Goal: Browse casually

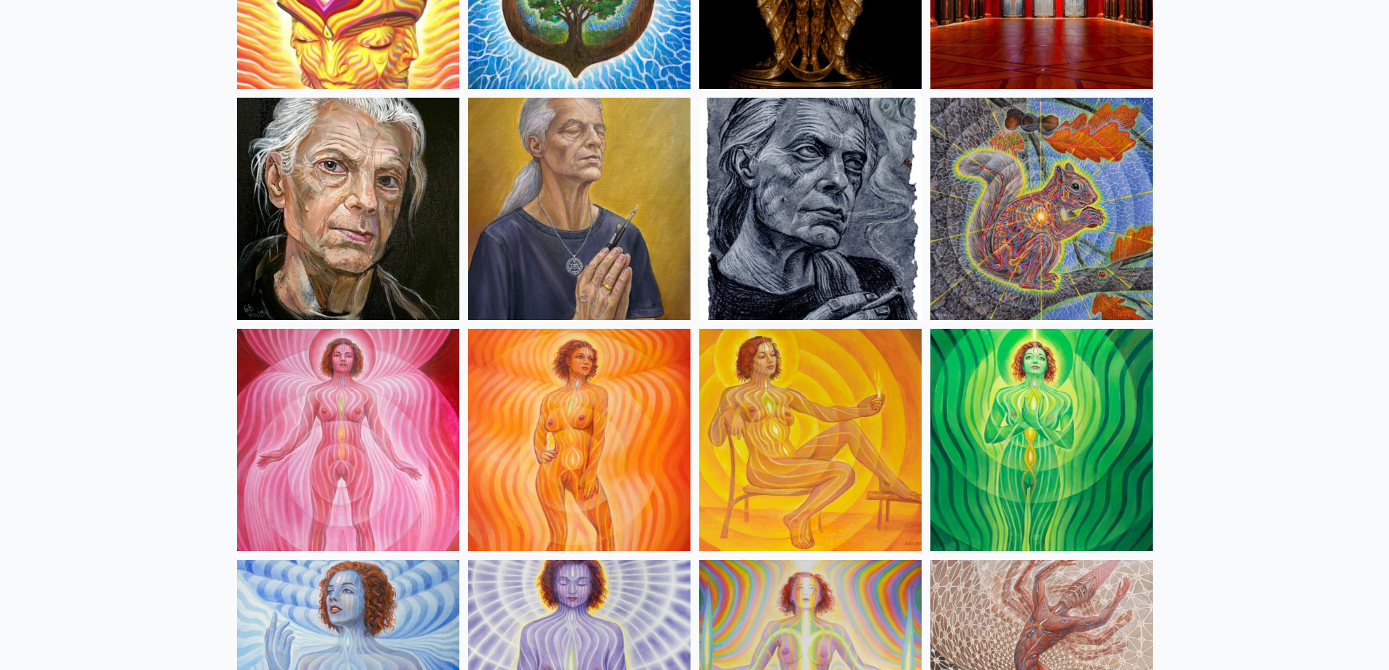
scroll to position [802, 0]
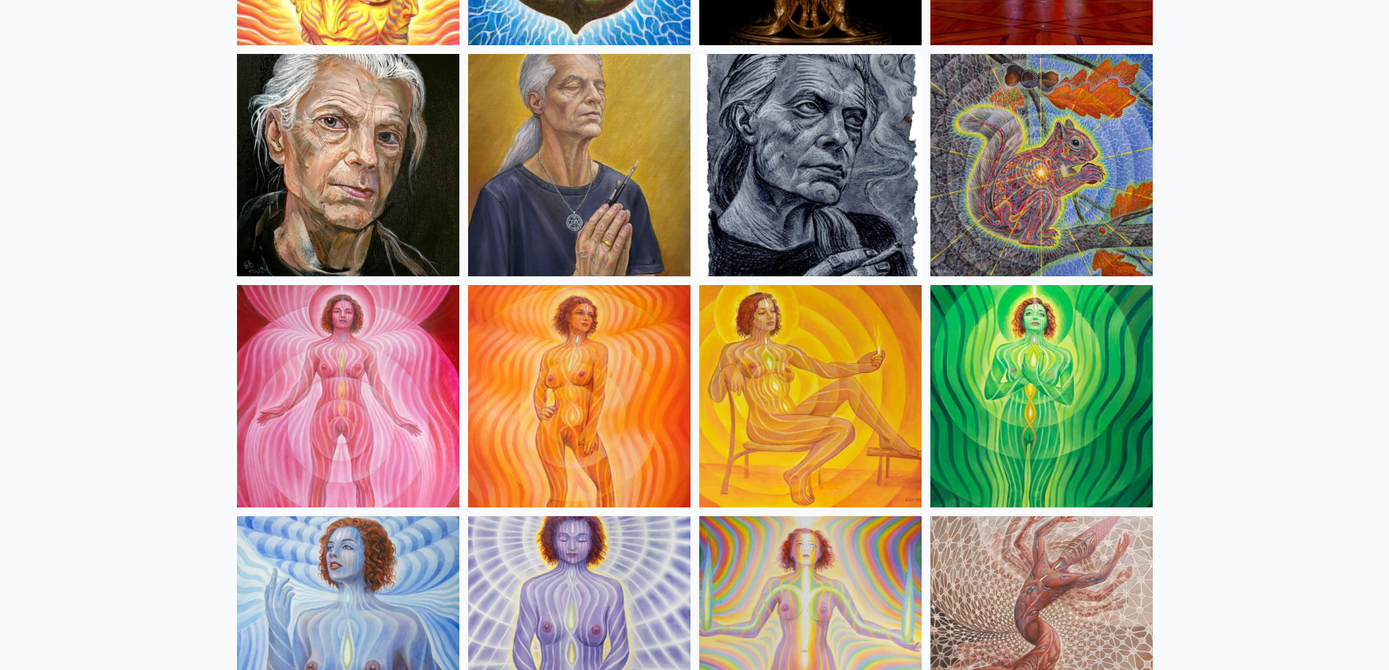
click at [620, 373] on img at bounding box center [579, 396] width 222 height 222
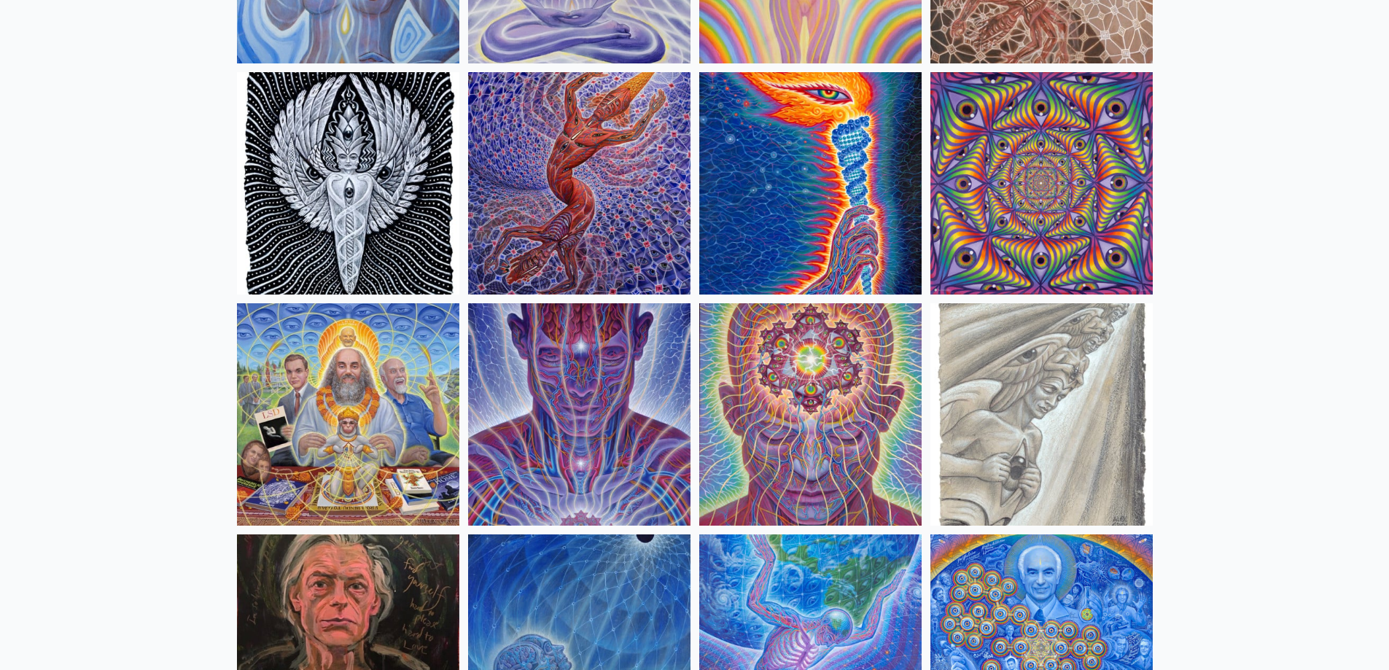
scroll to position [1459, 0]
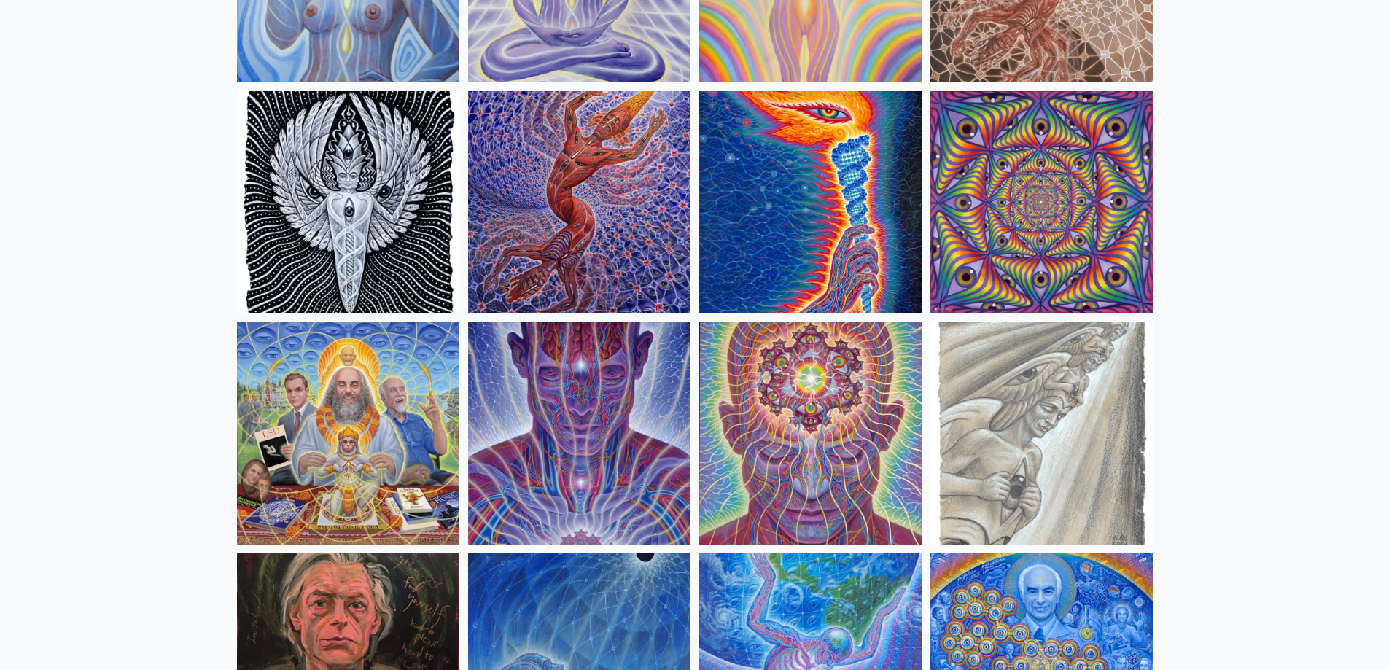
click at [1098, 233] on img at bounding box center [1042, 202] width 222 height 222
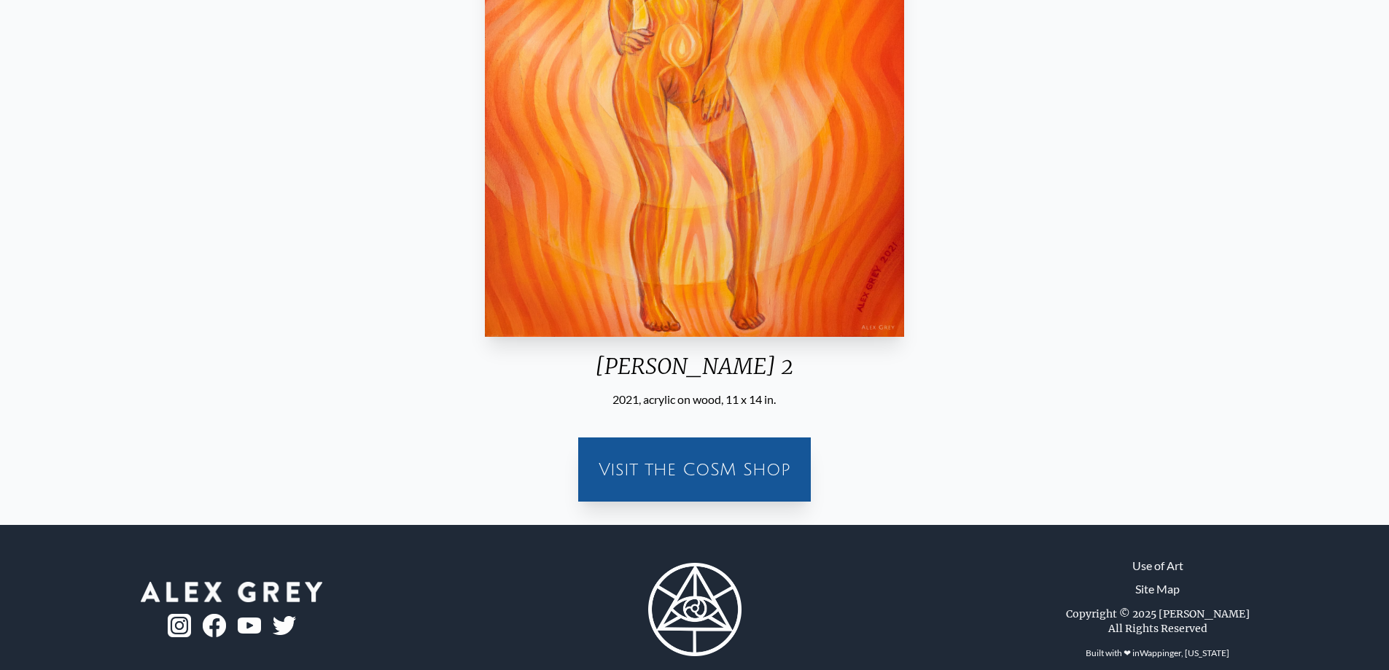
scroll to position [362, 0]
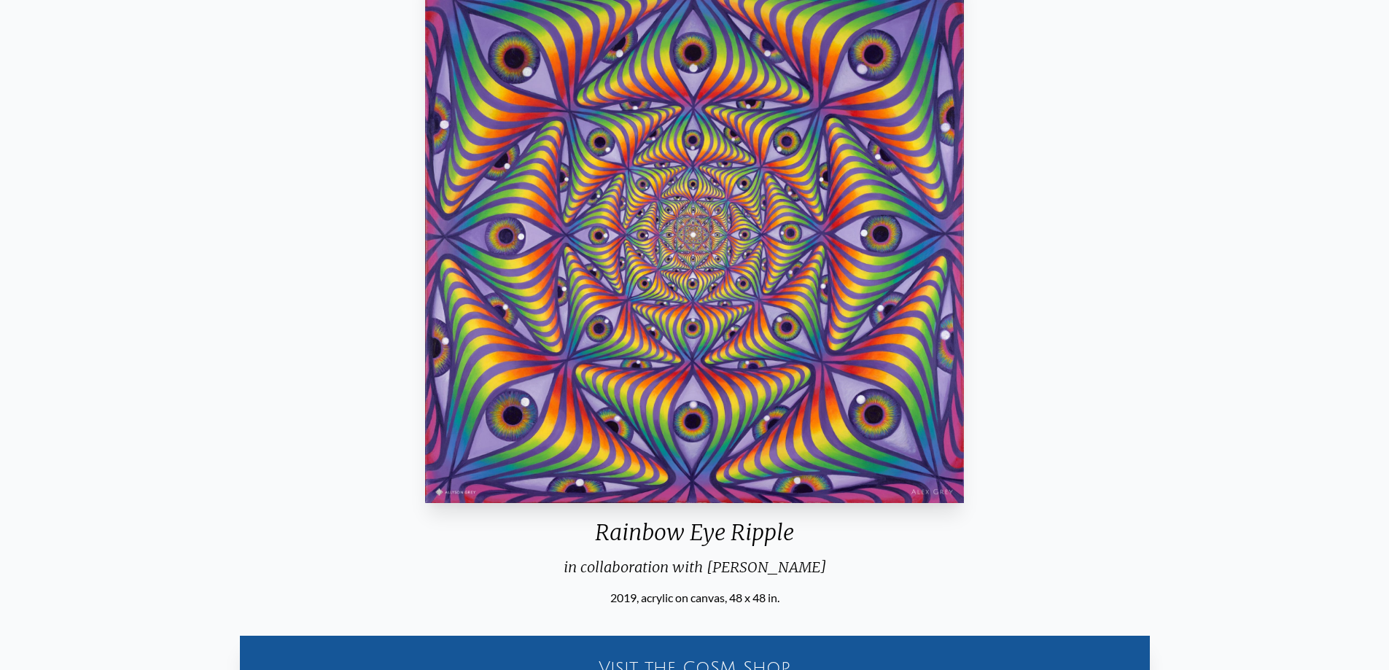
scroll to position [146, 0]
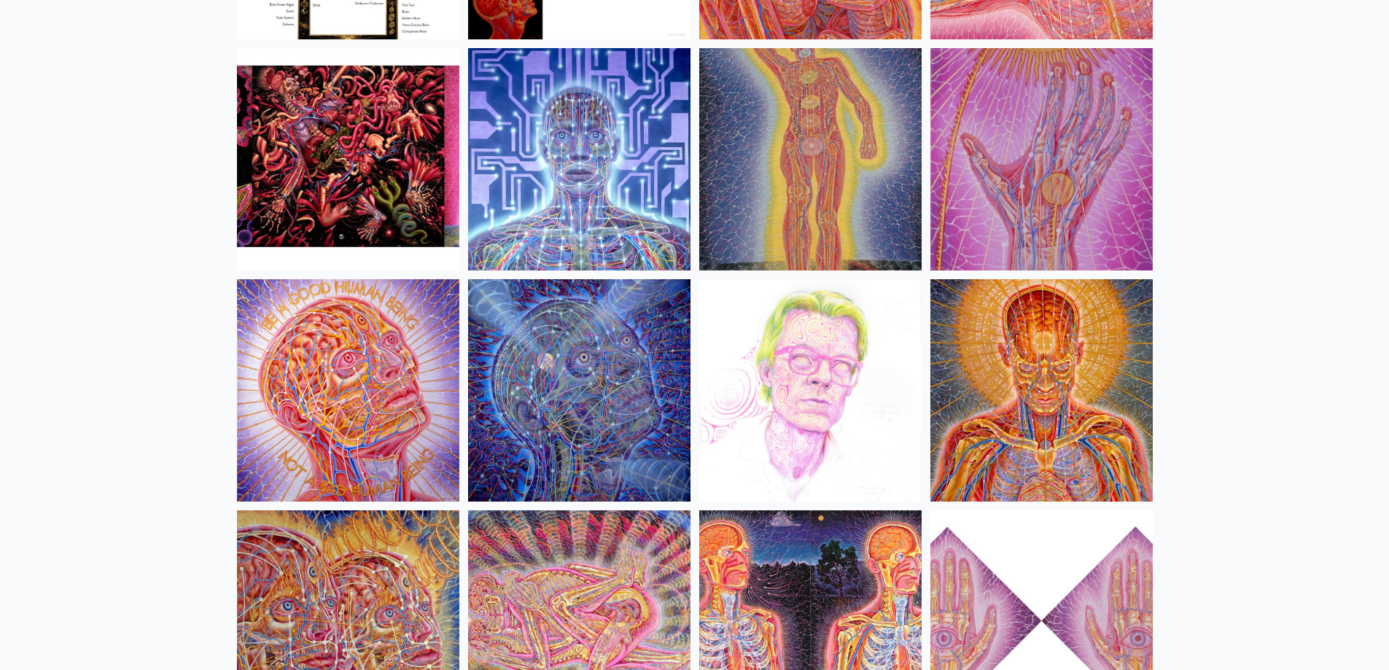
scroll to position [15762, 0]
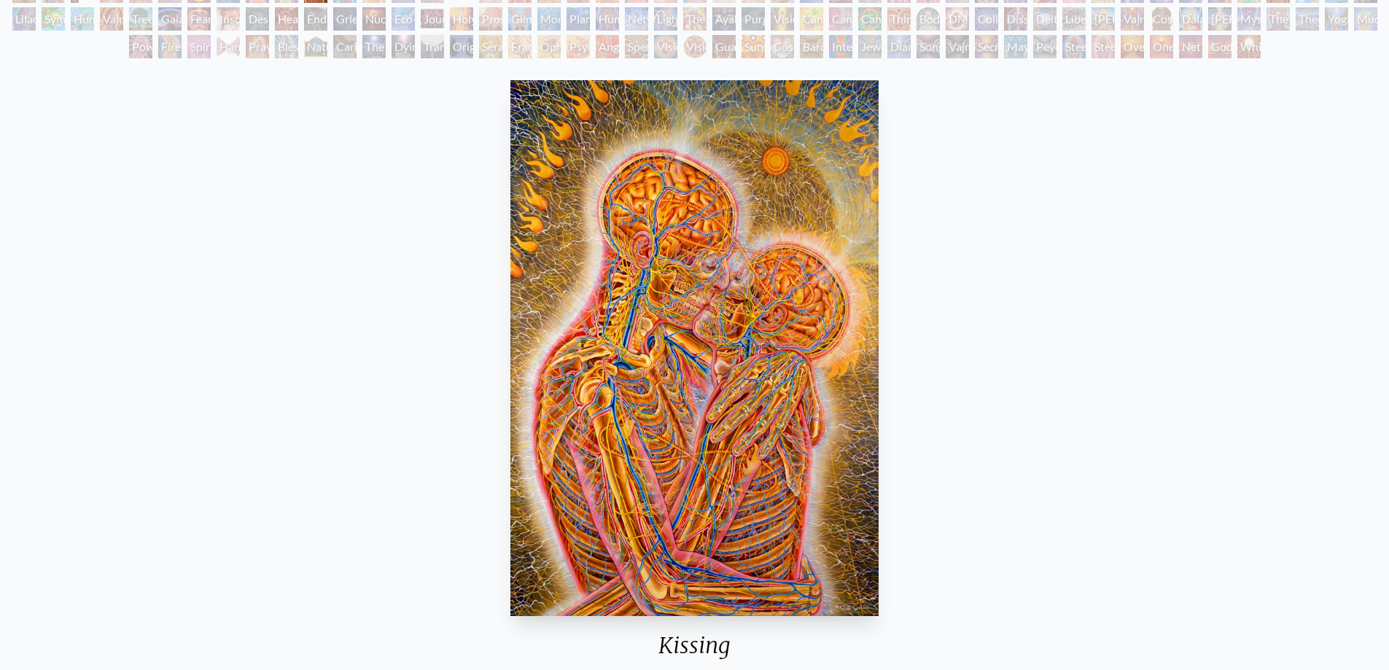
scroll to position [88, 0]
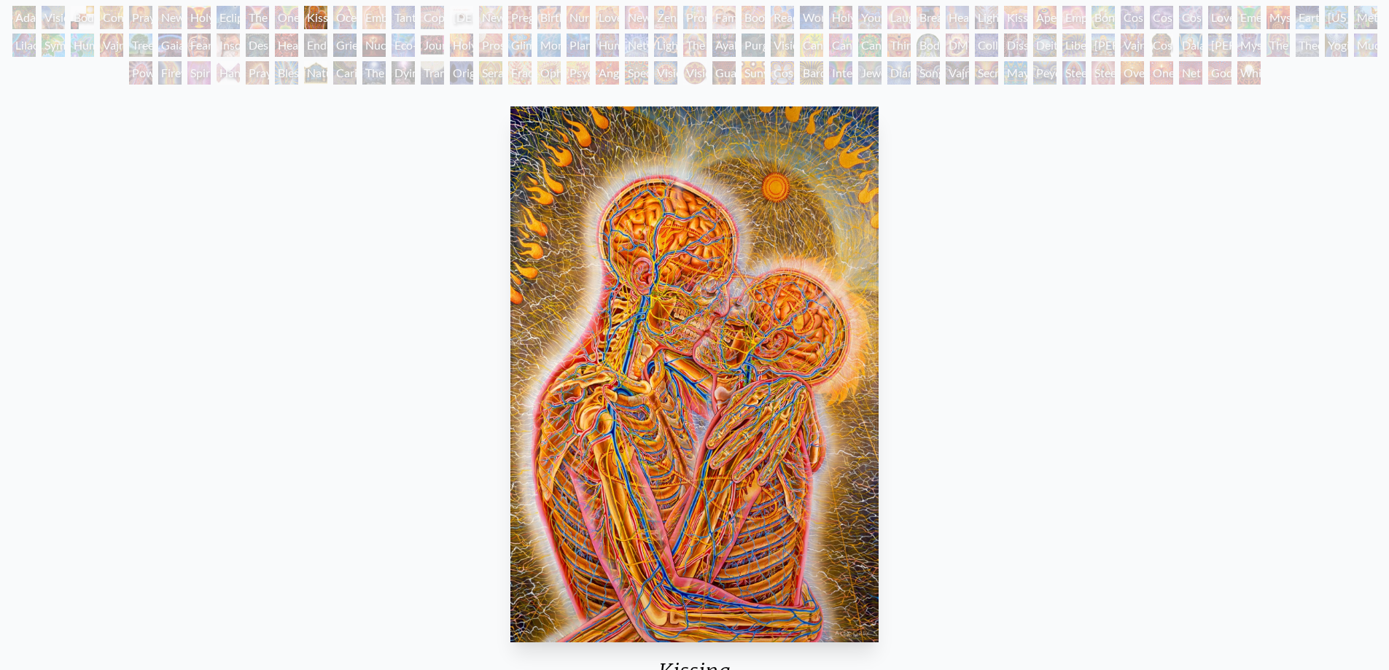
click at [361, 354] on div "Kissing 1983, oil on linen, 44 x 66 in. Visit the CoSM Shop Kissing - Poster" at bounding box center [695, 623] width 1366 height 1045
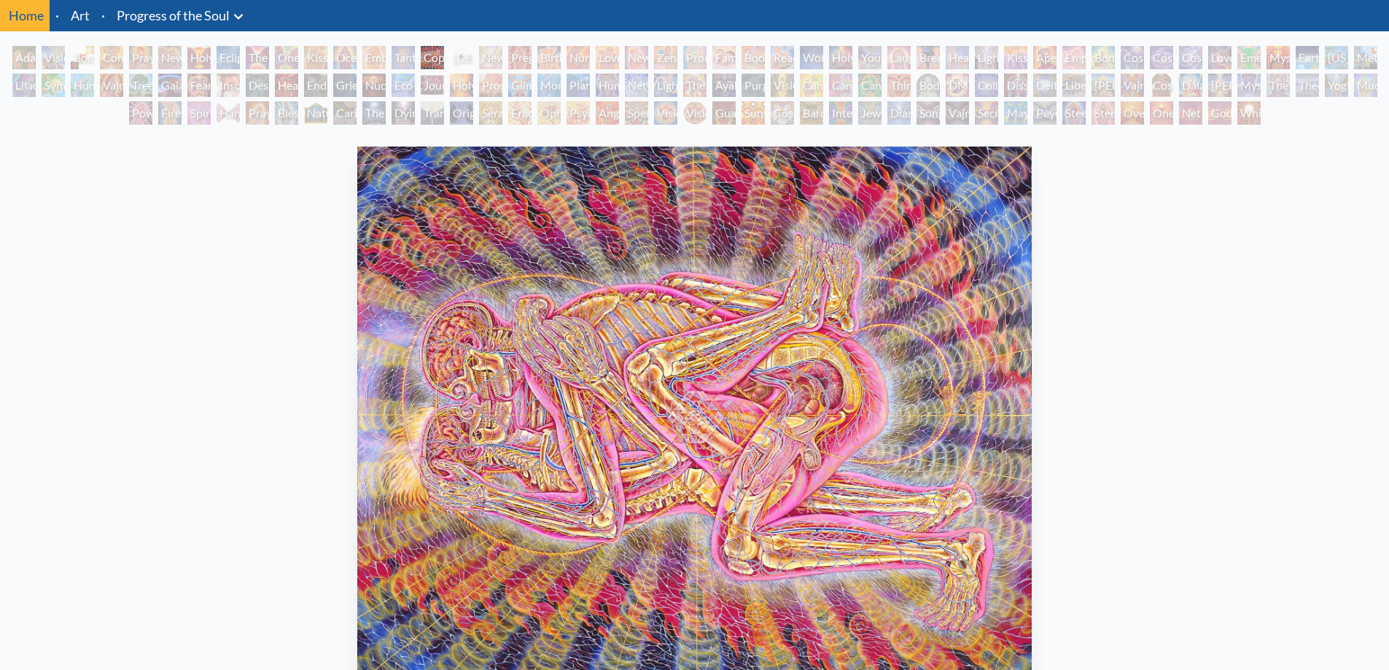
scroll to position [73, 0]
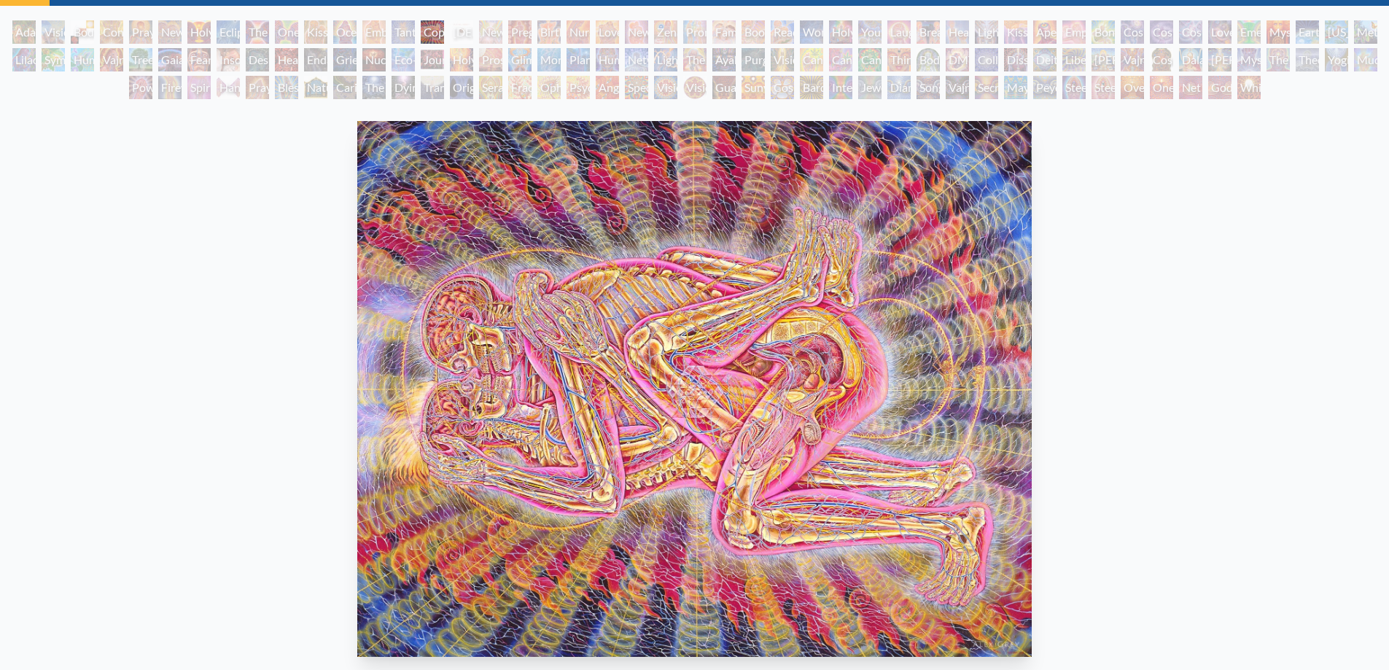
click at [131, 667] on div "Copulating 1984, oil on linen, 96 x 75 in. Visit the CoSM Shop Copulating - Min…" at bounding box center [695, 637] width 1366 height 1045
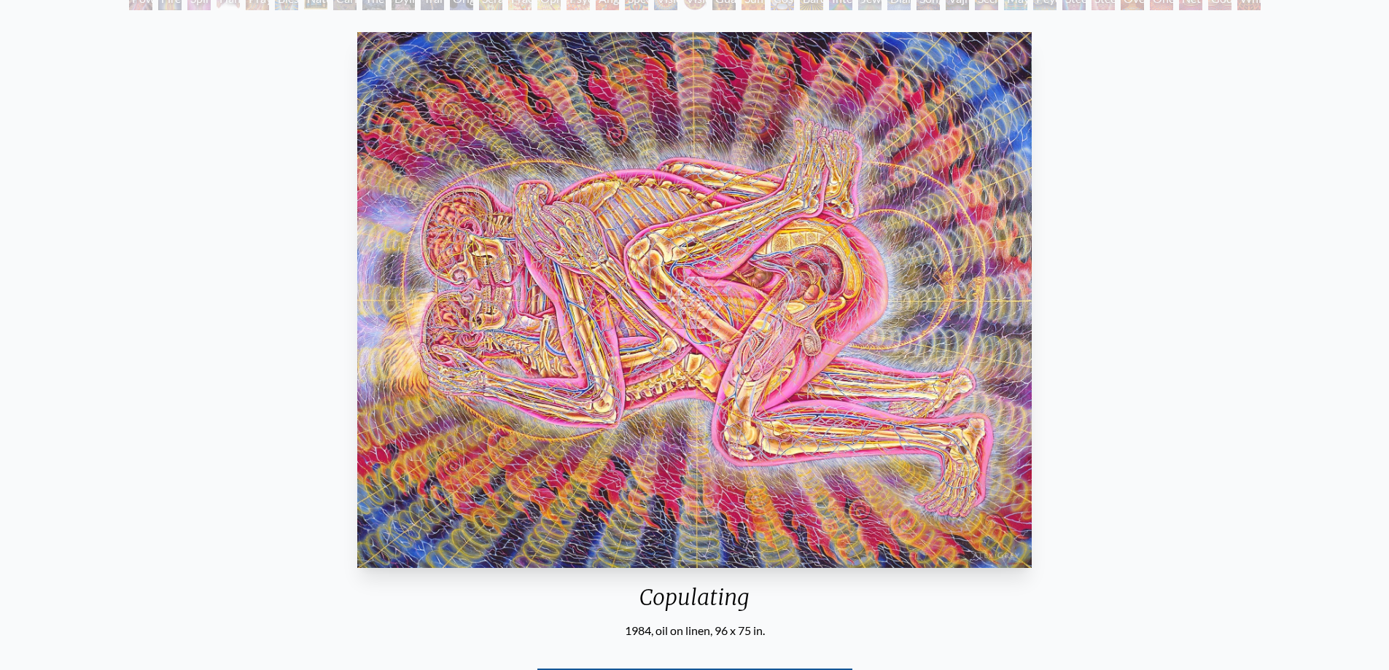
scroll to position [160, 0]
